Goal: Check status: Check status

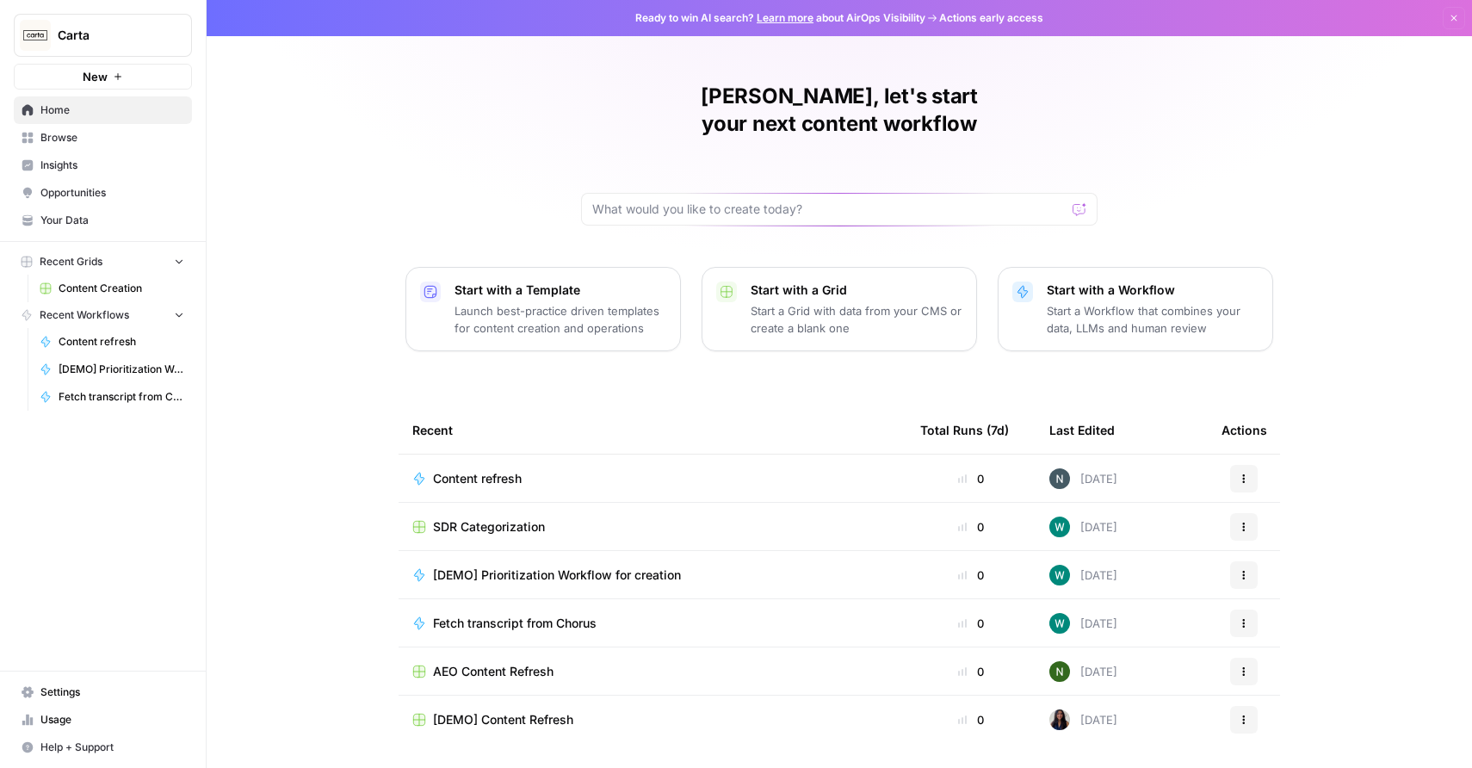
drag, startPoint x: 0, startPoint y: 0, endPoint x: 99, endPoint y: 176, distance: 201.6
click at [99, 176] on link "Insights" at bounding box center [103, 166] width 178 height 28
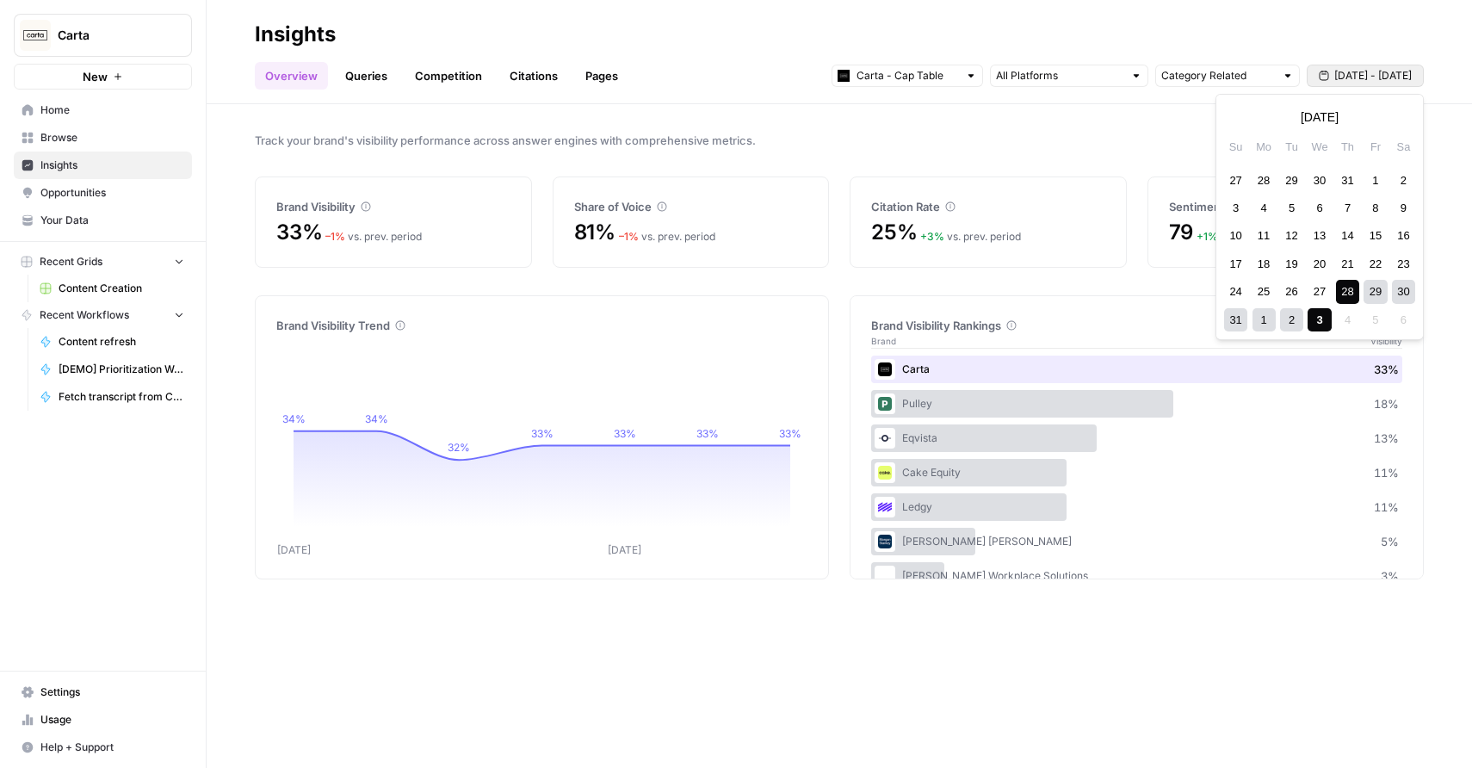
click at [1350, 75] on span "[DATE] - [DATE]" at bounding box center [1372, 75] width 77 height 15
click at [1228, 295] on div "24" at bounding box center [1235, 291] width 23 height 23
click at [1401, 287] on div "30" at bounding box center [1403, 291] width 23 height 23
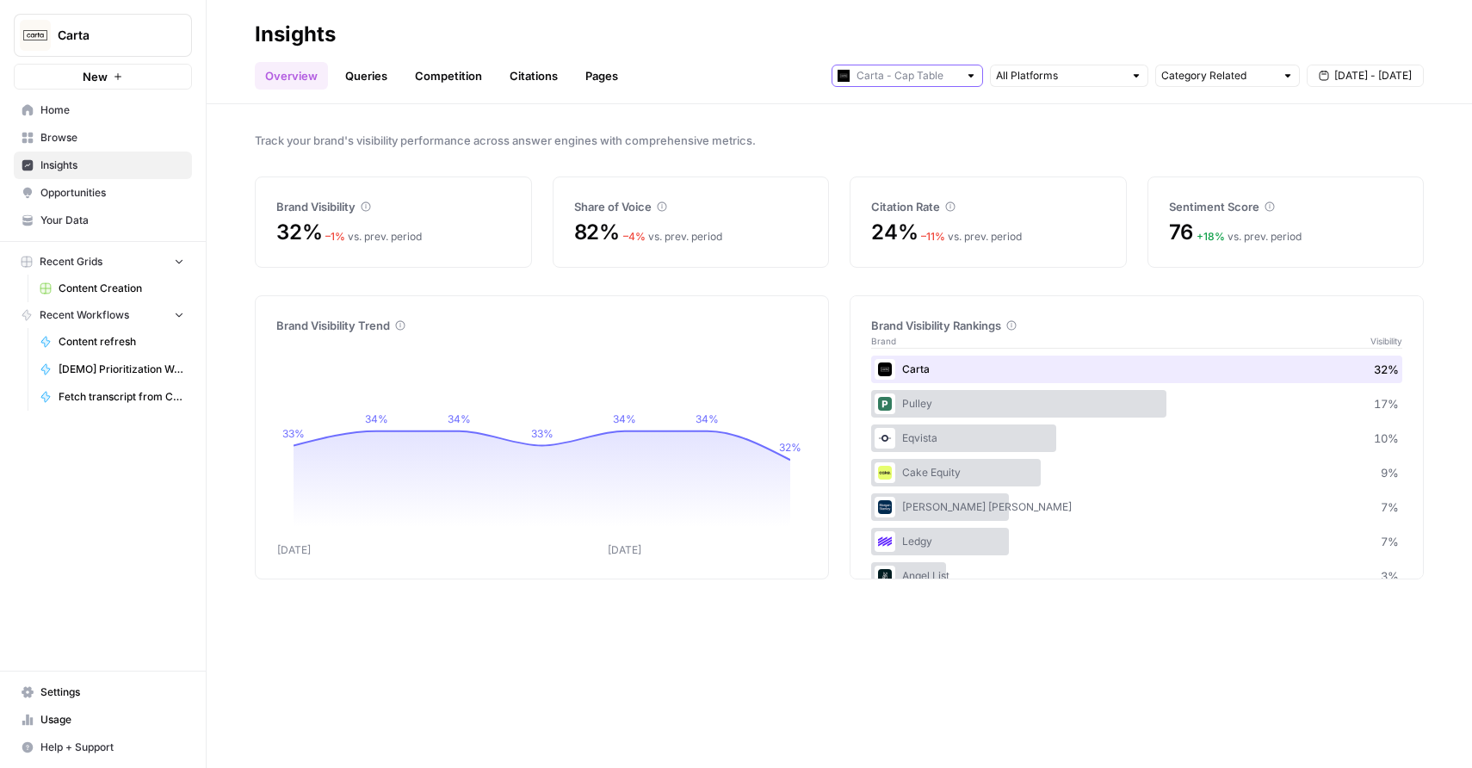
click at [906, 71] on input "text" at bounding box center [908, 75] width 102 height 17
click at [891, 132] on span "Carta - Fund Administration" at bounding box center [913, 137] width 96 height 17
type input "Carta - Fund Administration"
